Goal: Task Accomplishment & Management: Use online tool/utility

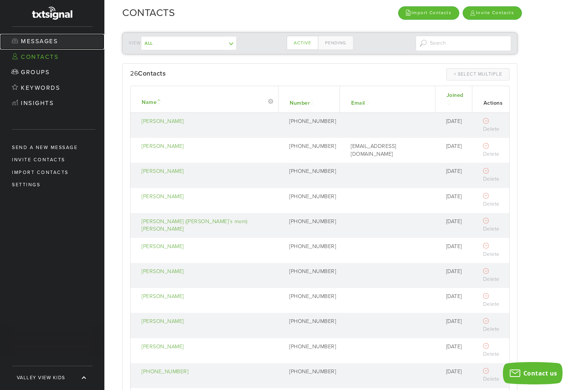
click at [56, 45] on link "Messages" at bounding box center [52, 42] width 104 height 16
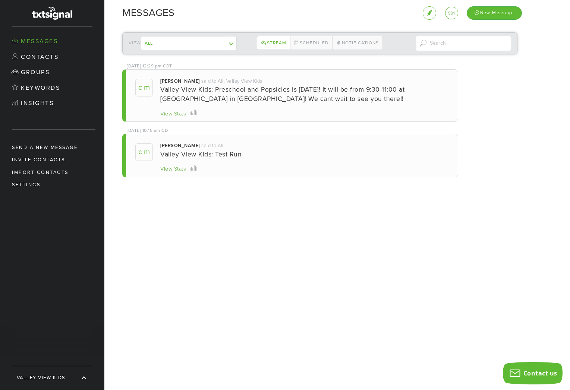
click at [178, 113] on div "View Stats" at bounding box center [173, 114] width 26 height 8
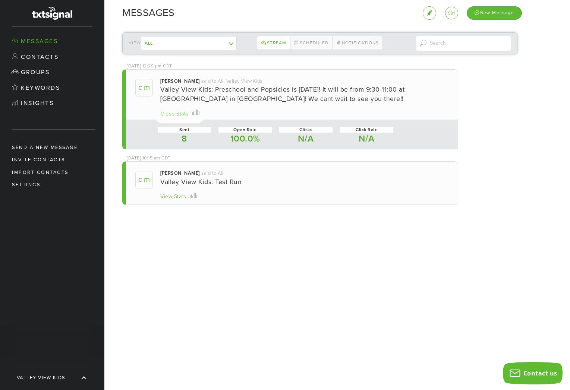
click at [178, 114] on div "Close Stats" at bounding box center [174, 114] width 28 height 8
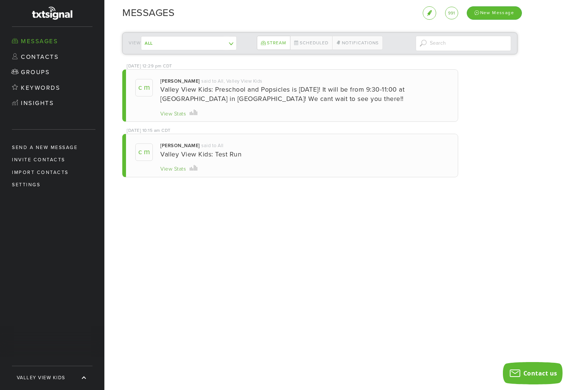
click at [176, 169] on div "View Stats" at bounding box center [173, 170] width 26 height 8
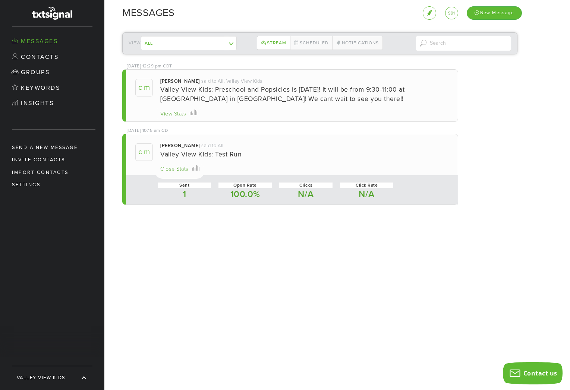
click at [176, 169] on div "Close Stats" at bounding box center [174, 170] width 28 height 8
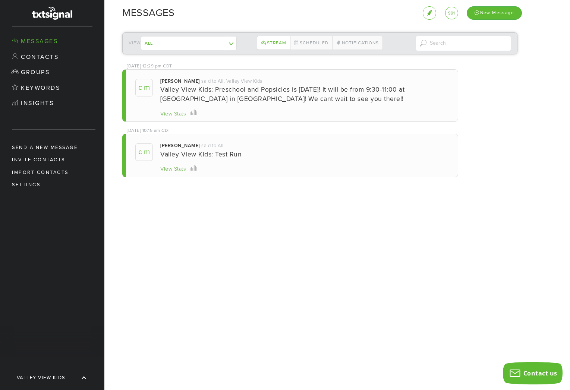
click at [176, 113] on div "View Stats" at bounding box center [173, 114] width 26 height 8
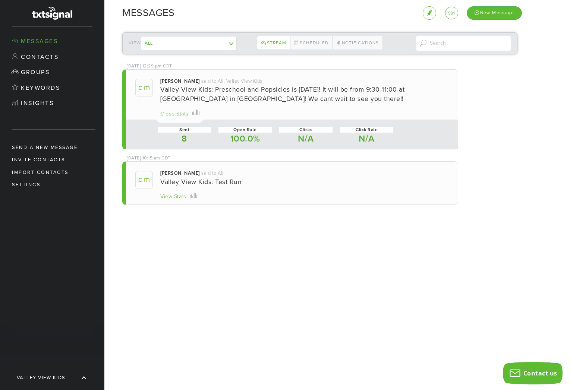
click at [176, 113] on div "Close Stats" at bounding box center [174, 114] width 28 height 8
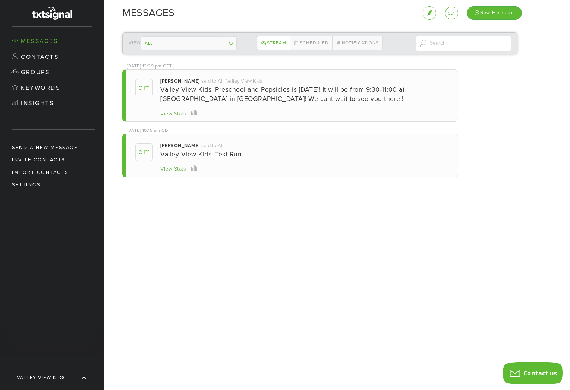
click at [230, 41] on select "All Valley View Kids ------------- Contacts not in a group" at bounding box center [189, 43] width 96 height 14
select select "133234"
click at [213, 47] on select "All Valley View Kids ------------- Contacts not in a group" at bounding box center [189, 43] width 96 height 14
select select "133228"
click at [281, 62] on div "View All Valley View Kids ------------- Contacts not in a group Stream Schedule…" at bounding box center [316, 116] width 425 height 181
